Goal: Task Accomplishment & Management: Manage account settings

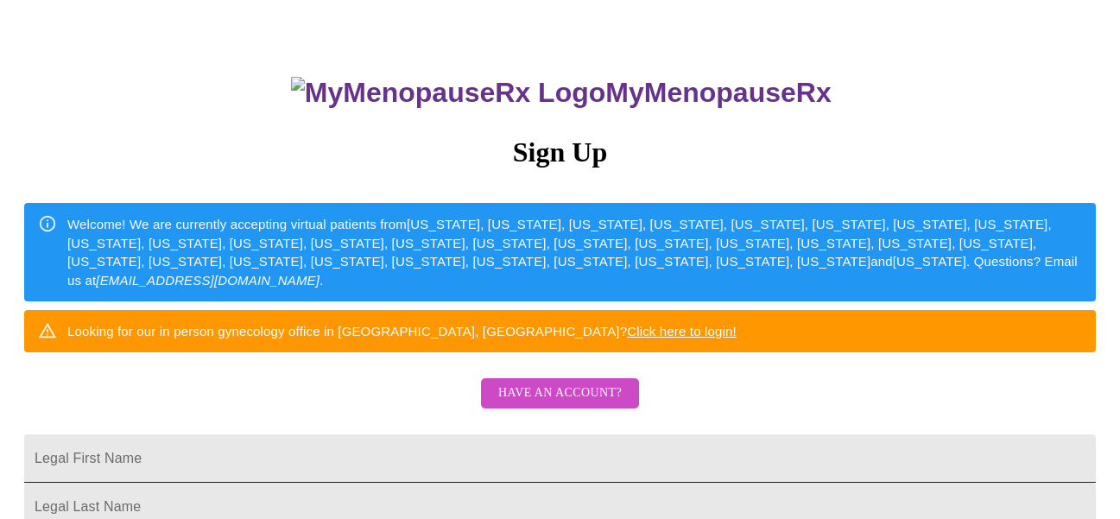
scroll to position [73, 0]
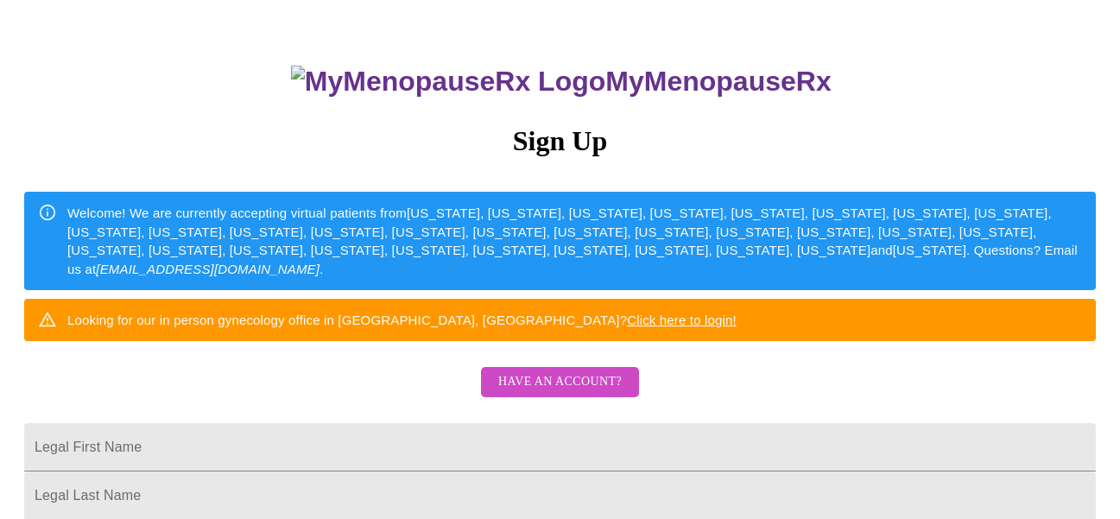
click at [584, 393] on span "Have an account?" at bounding box center [559, 382] width 123 height 22
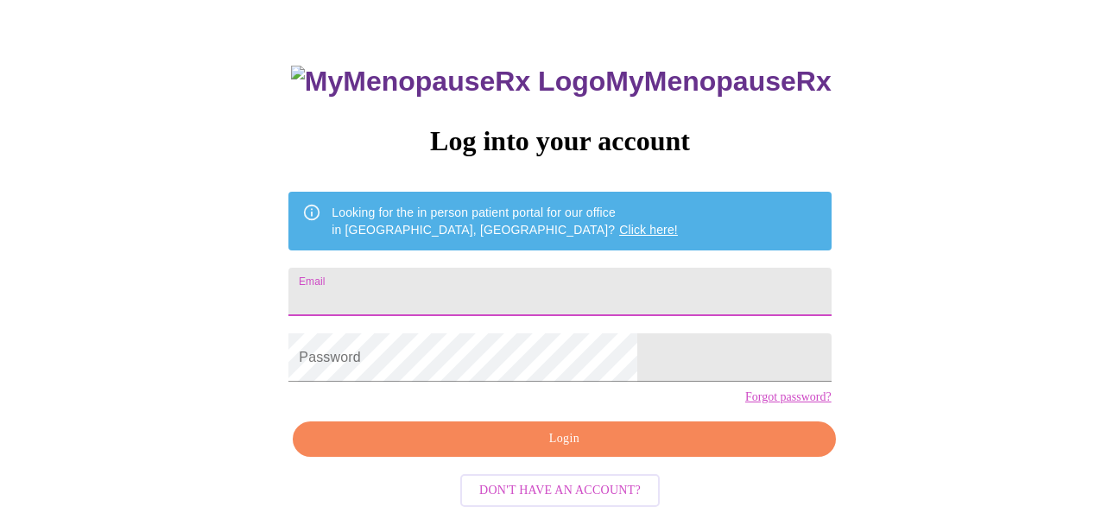
click at [550, 276] on input "Email" at bounding box center [559, 292] width 542 height 48
type input "[EMAIL_ADDRESS][DOMAIN_NAME]"
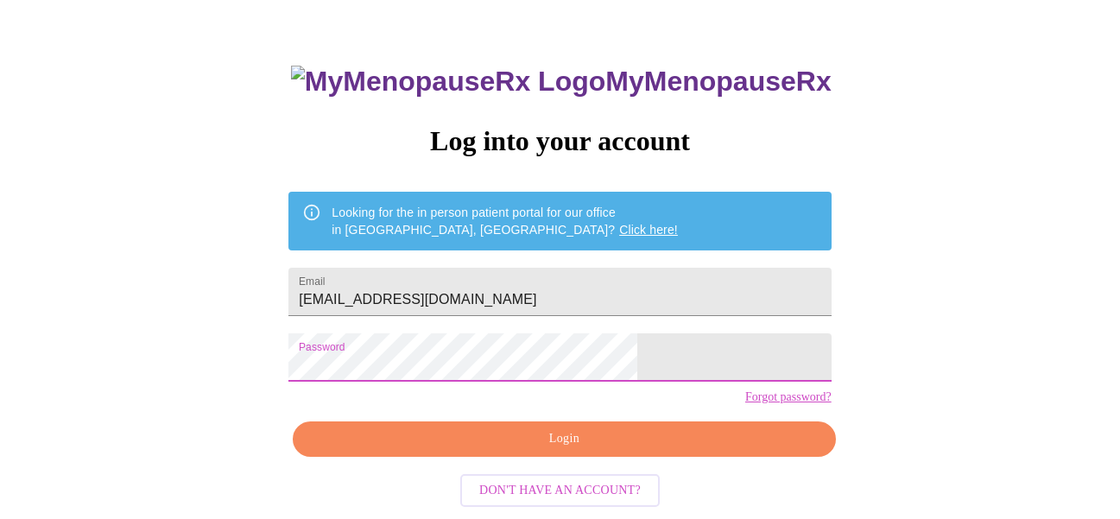
click at [507, 450] on span "Login" at bounding box center [563, 439] width 502 height 22
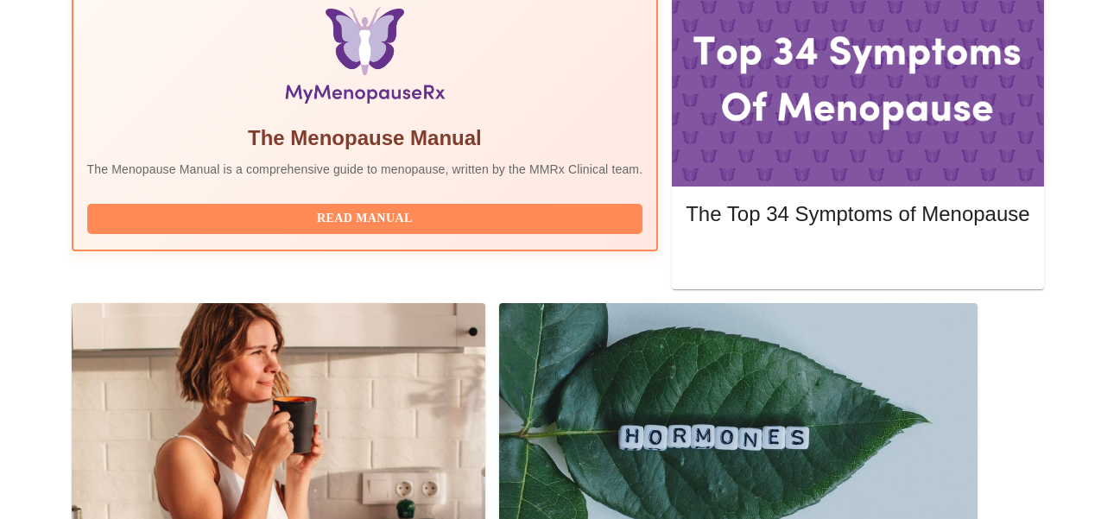
scroll to position [609, 0]
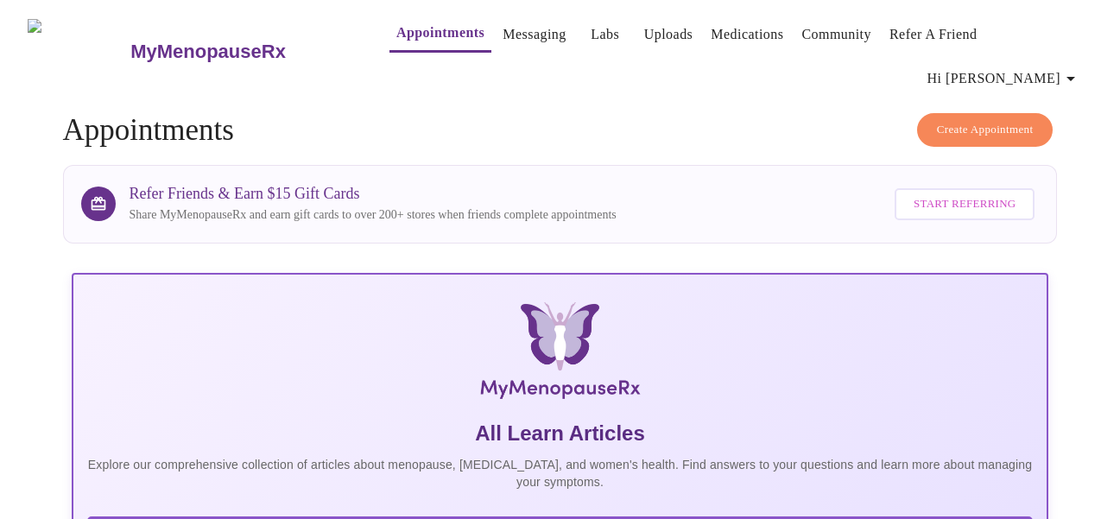
click at [1053, 66] on span "Hi [PERSON_NAME]" at bounding box center [1004, 78] width 154 height 24
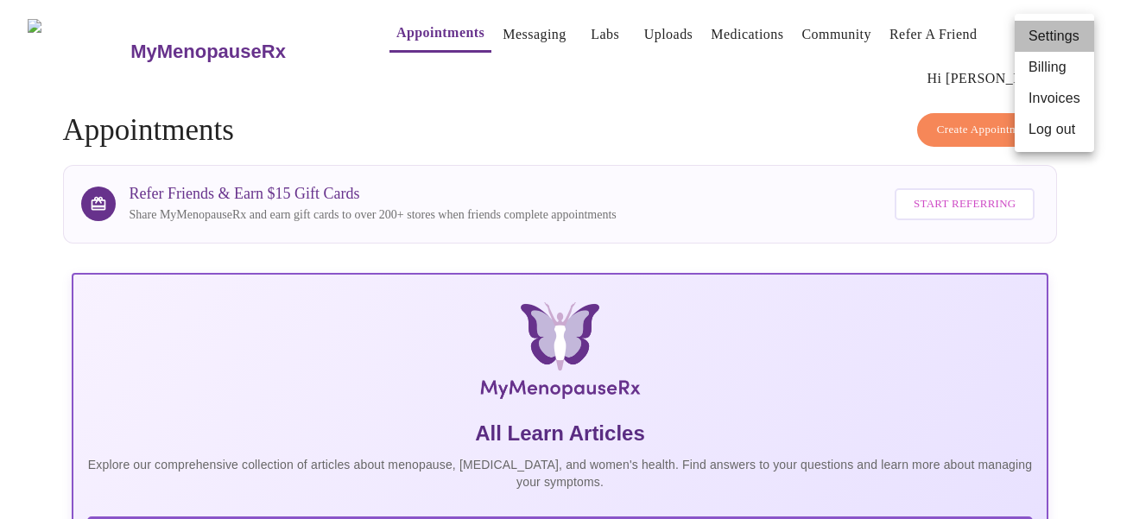
click at [1038, 37] on li "Settings" at bounding box center [1053, 36] width 79 height 31
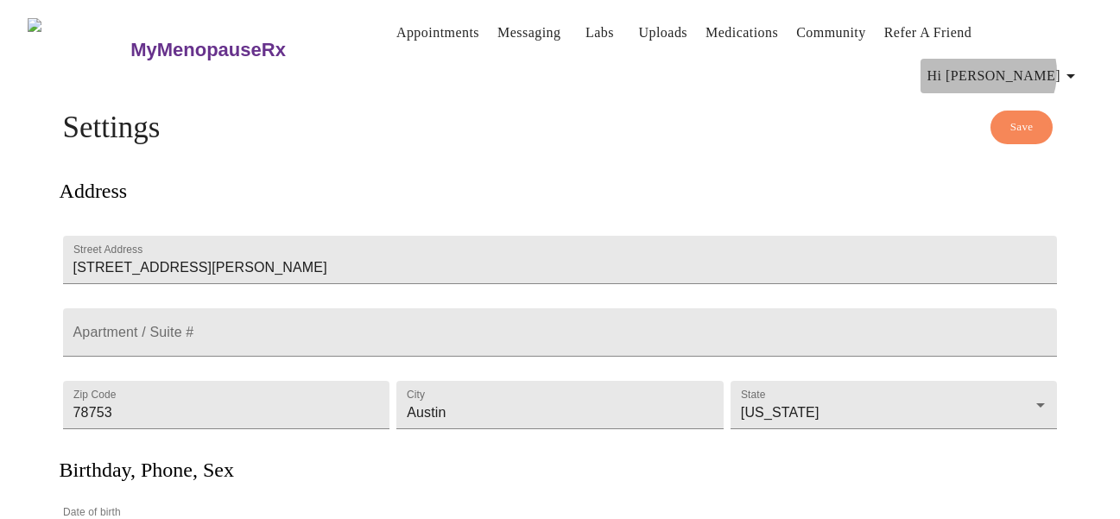
click at [1080, 66] on icon "button" at bounding box center [1070, 76] width 21 height 21
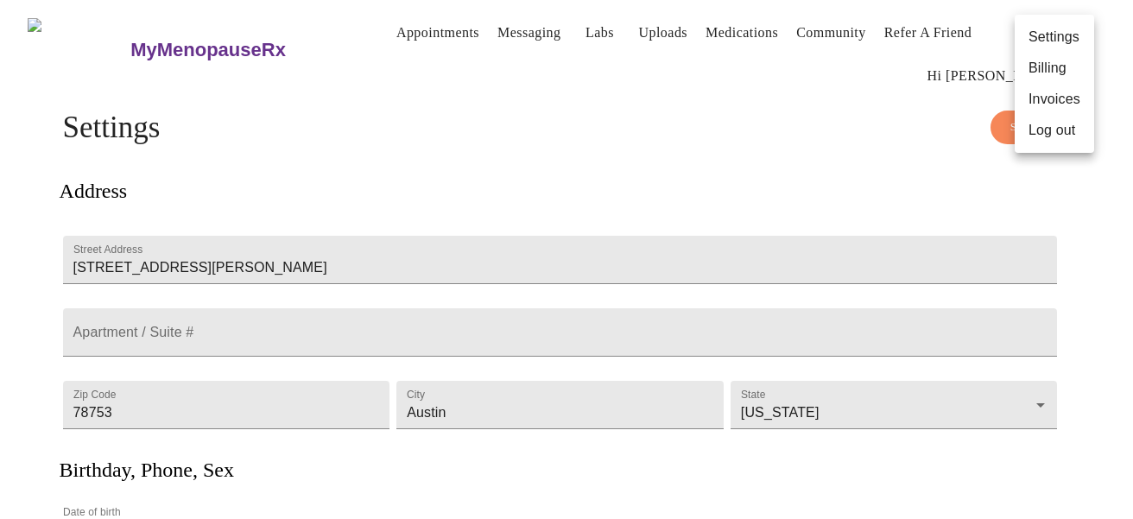
click at [1051, 127] on li "Log out" at bounding box center [1053, 130] width 79 height 31
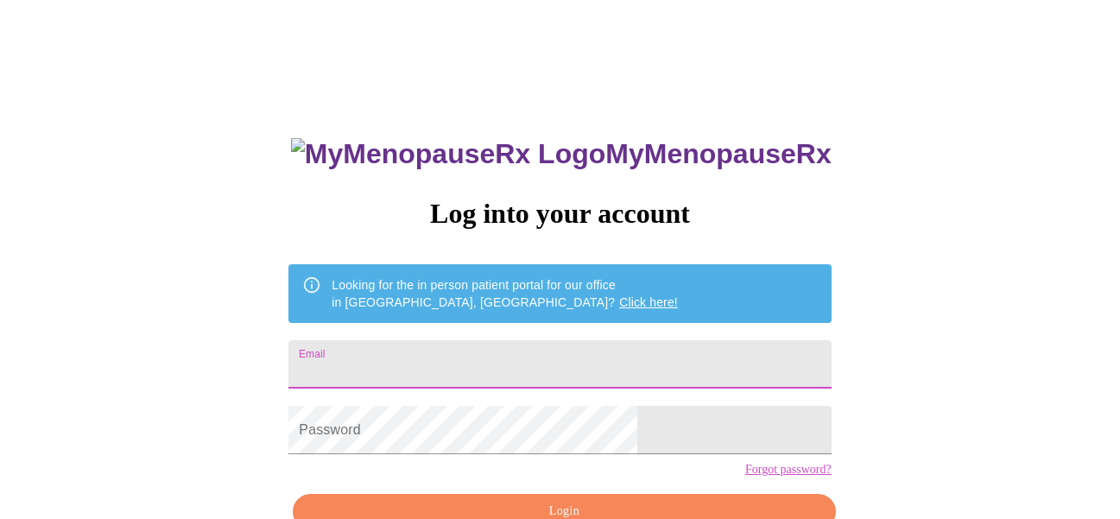
click at [461, 350] on input "Email" at bounding box center [559, 364] width 542 height 48
type input "[EMAIL_ADDRESS][DOMAIN_NAME]"
